Goal: Information Seeking & Learning: Learn about a topic

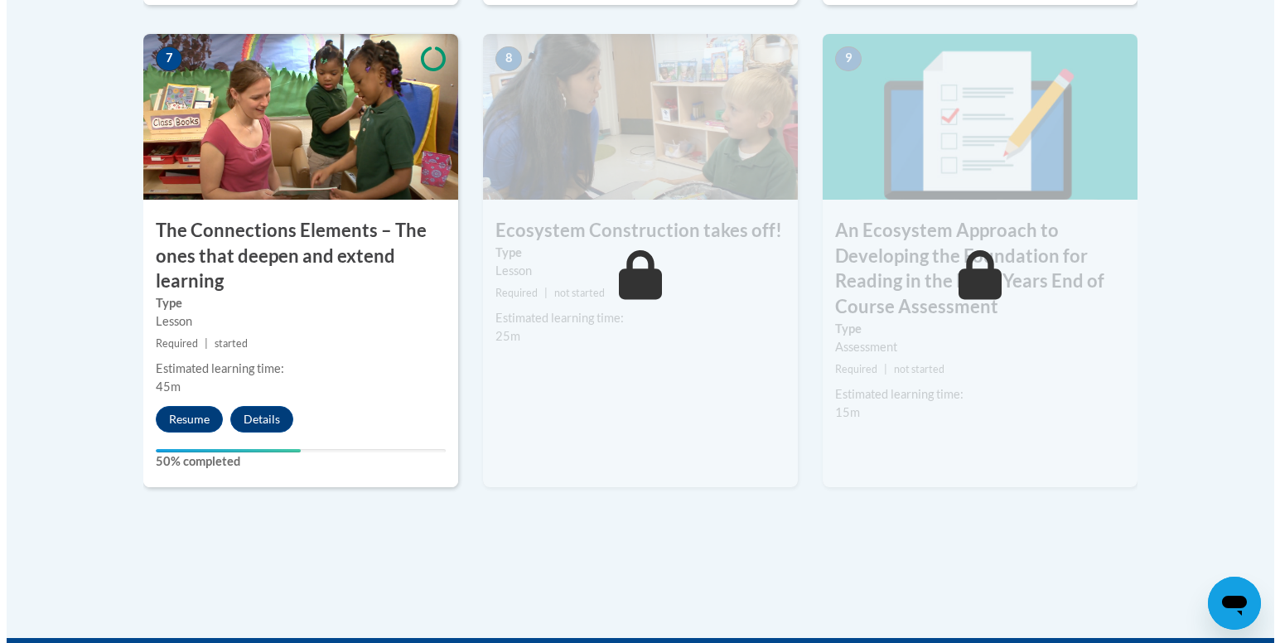
scroll to position [1549, 0]
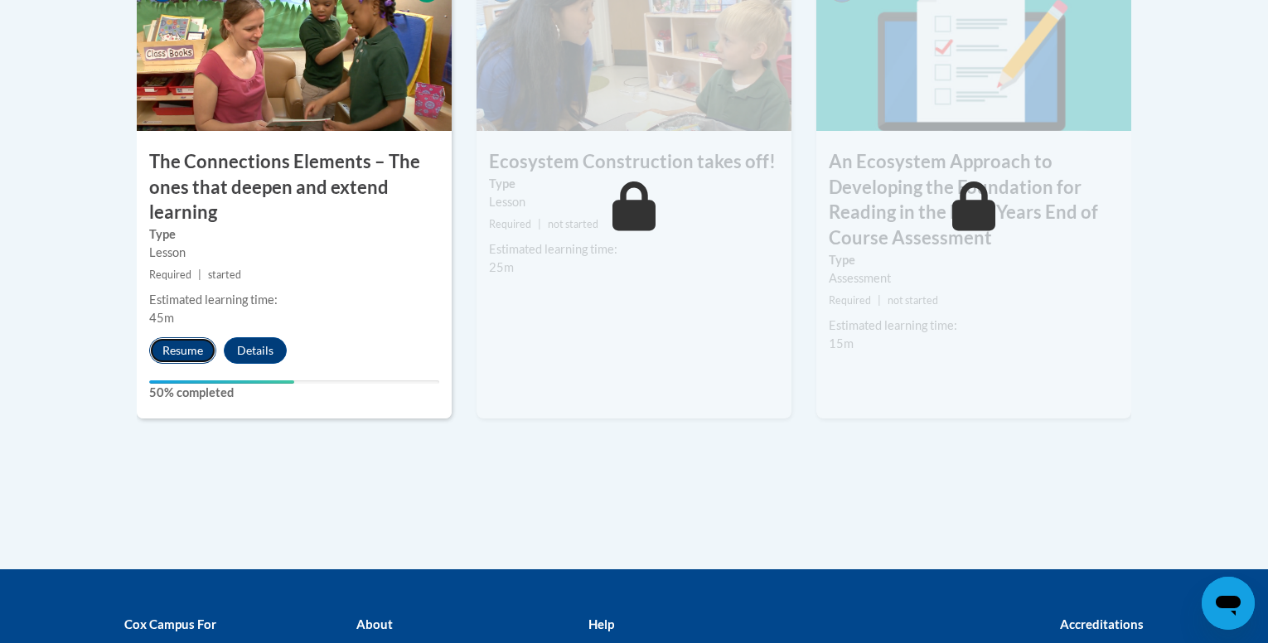
click at [177, 338] on button "Resume" at bounding box center [182, 350] width 67 height 27
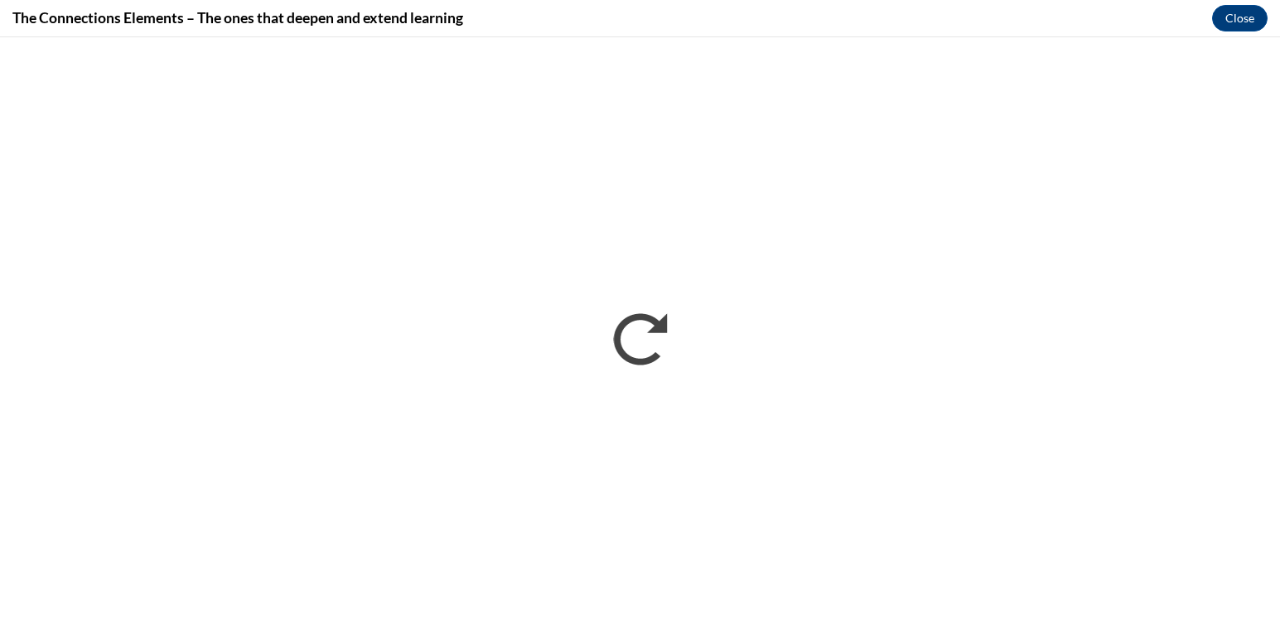
scroll to position [0, 0]
